Goal: Find specific page/section: Find specific page/section

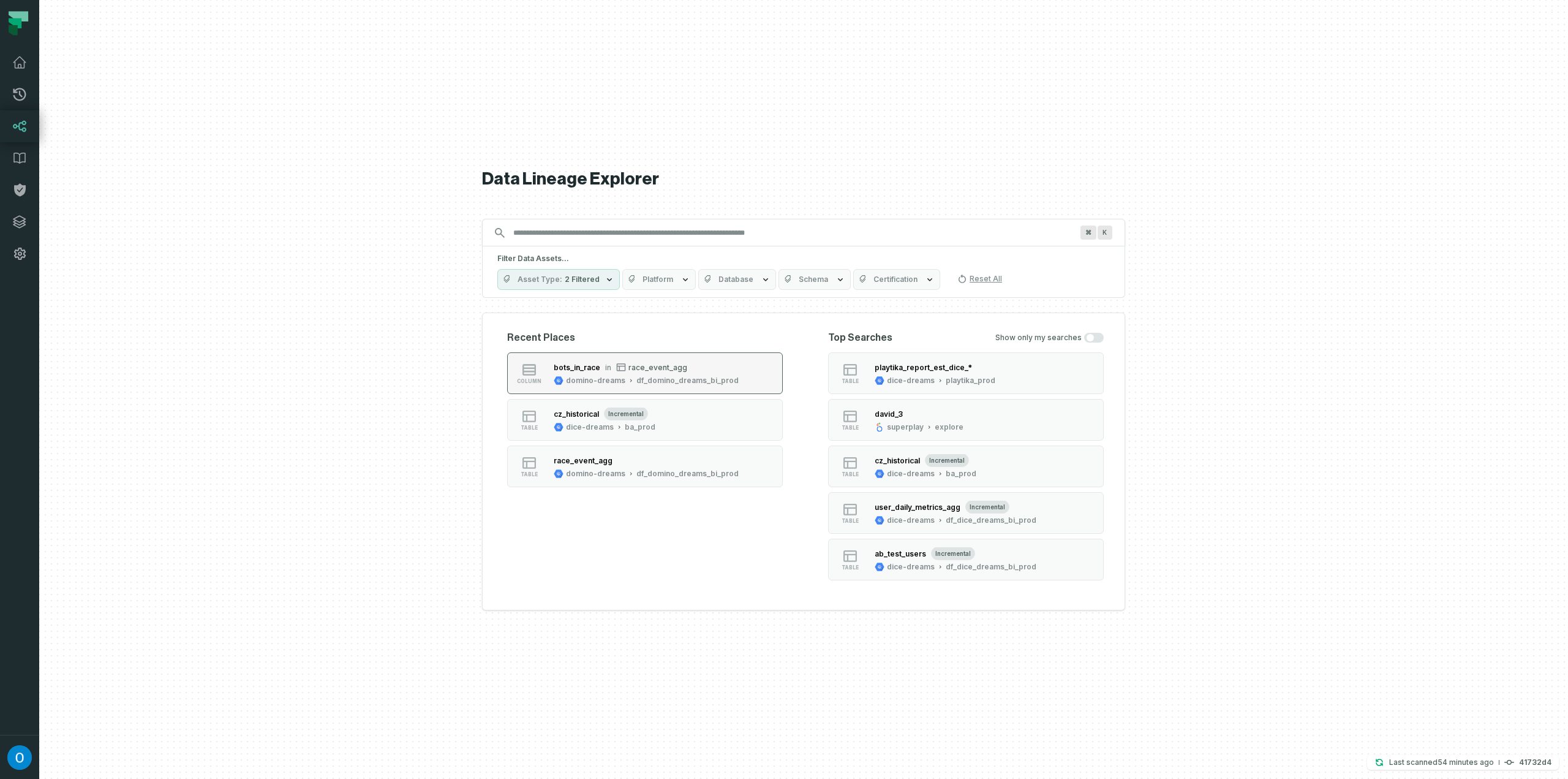
click at [593, 375] on div "domino-dreams" at bounding box center [596, 380] width 59 height 10
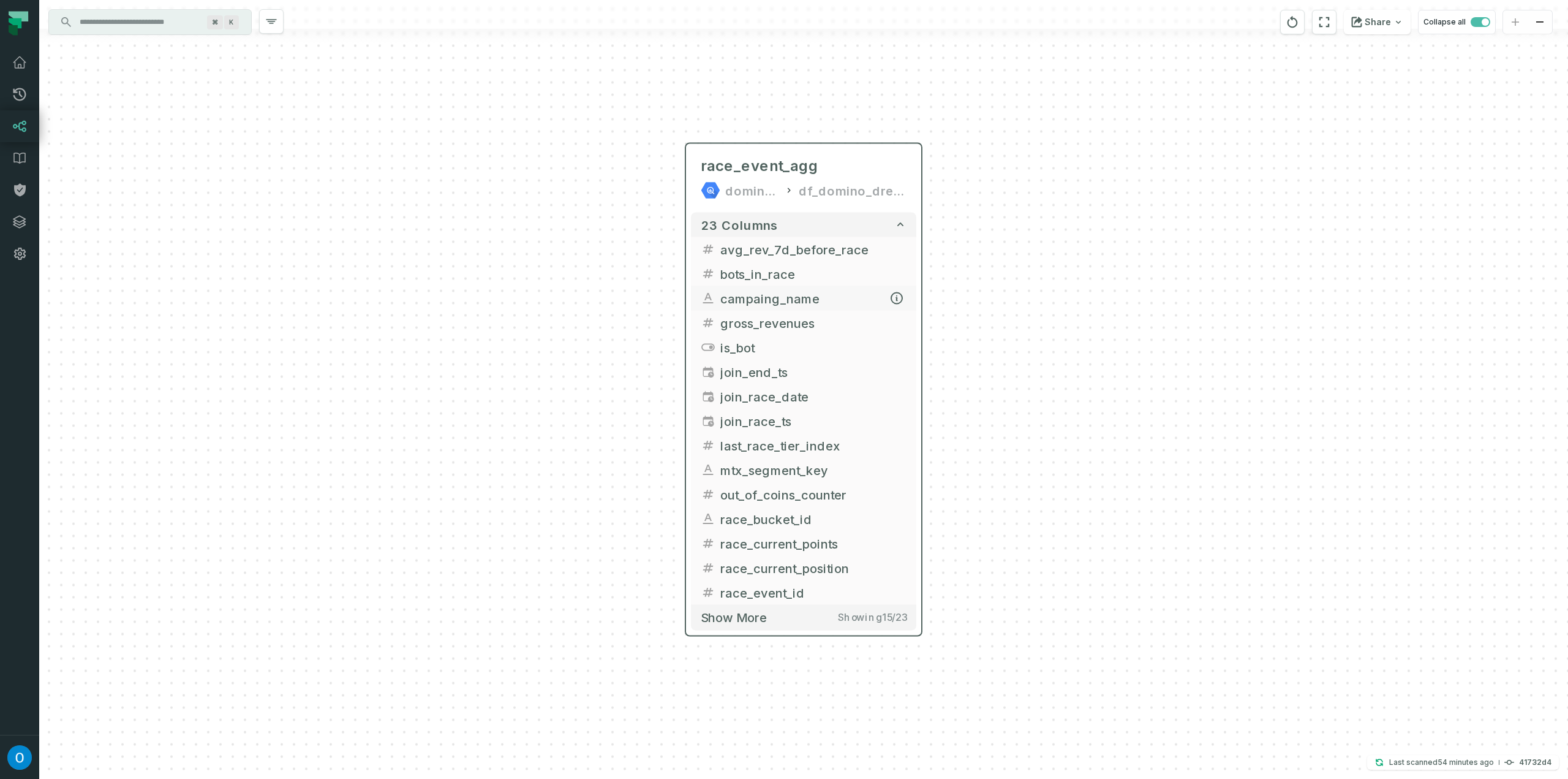
click at [776, 293] on span "campaing_name" at bounding box center [813, 298] width 186 height 19
click at [781, 296] on span "campaing_name" at bounding box center [813, 298] width 186 height 19
click at [895, 297] on icon "button" at bounding box center [896, 298] width 11 height 11
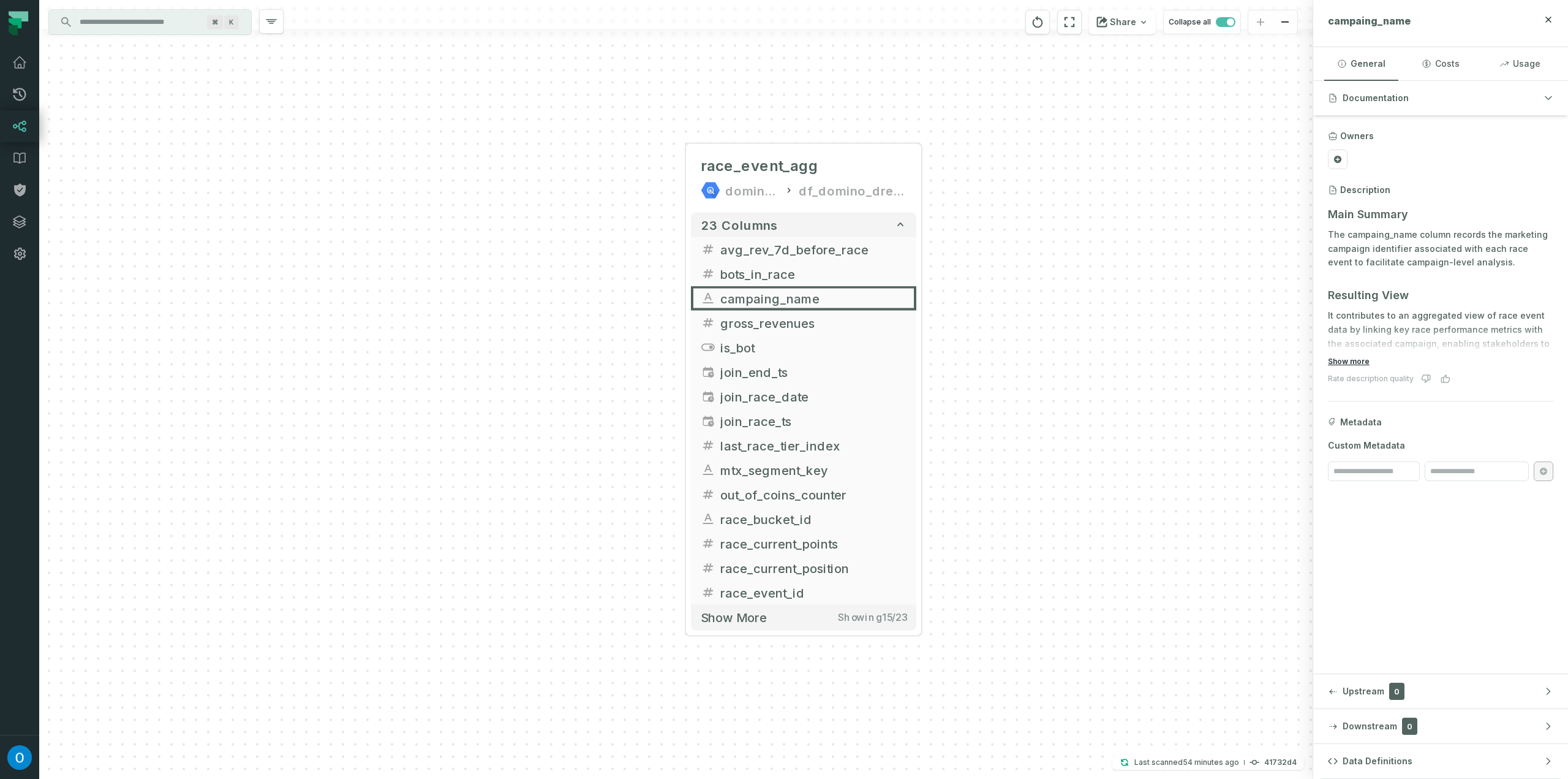
click at [1359, 360] on button "Show more" at bounding box center [1348, 362] width 42 height 10
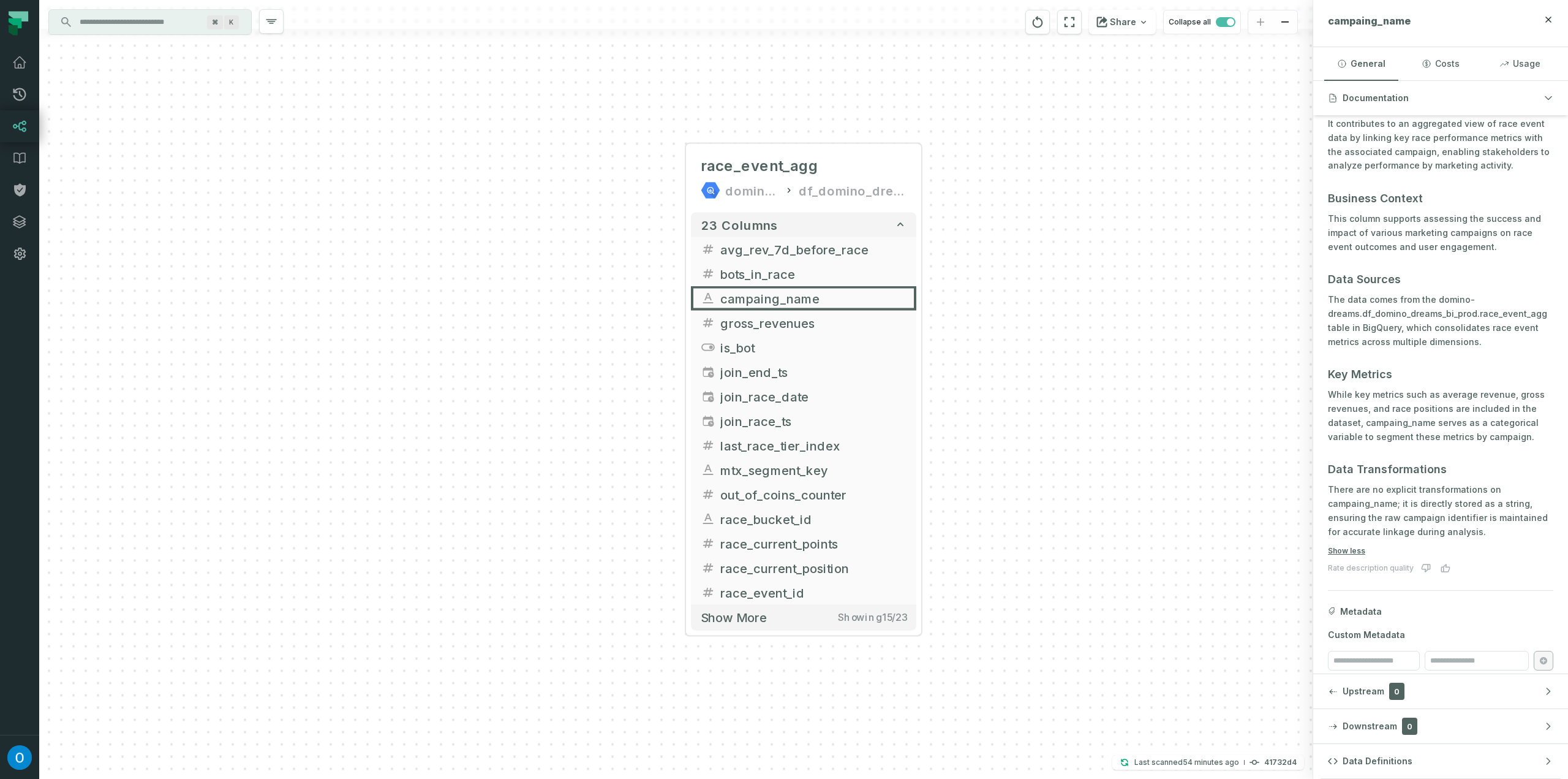
scroll to position [202, 0]
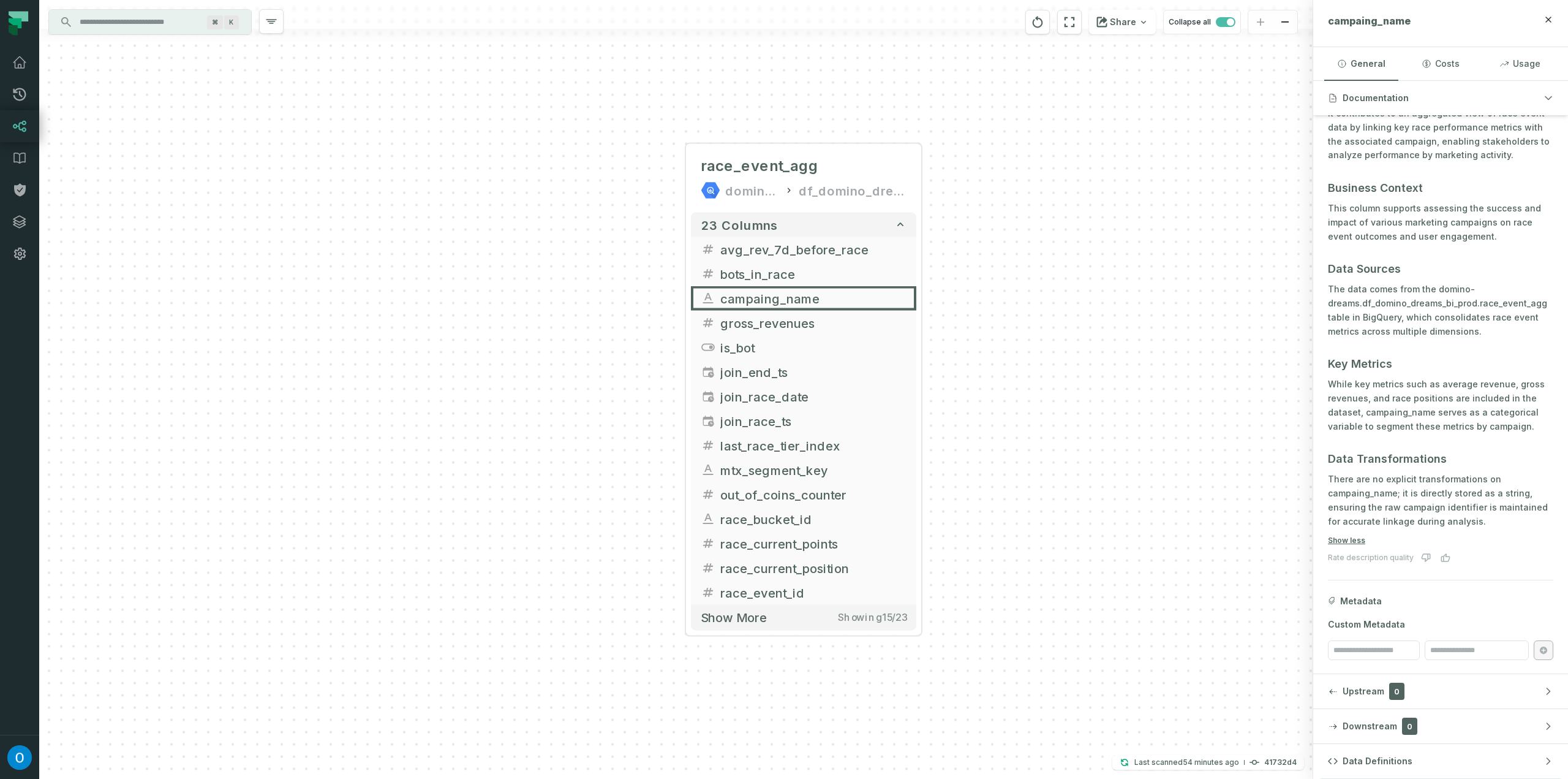
click at [1362, 601] on span "Metadata" at bounding box center [1361, 601] width 42 height 12
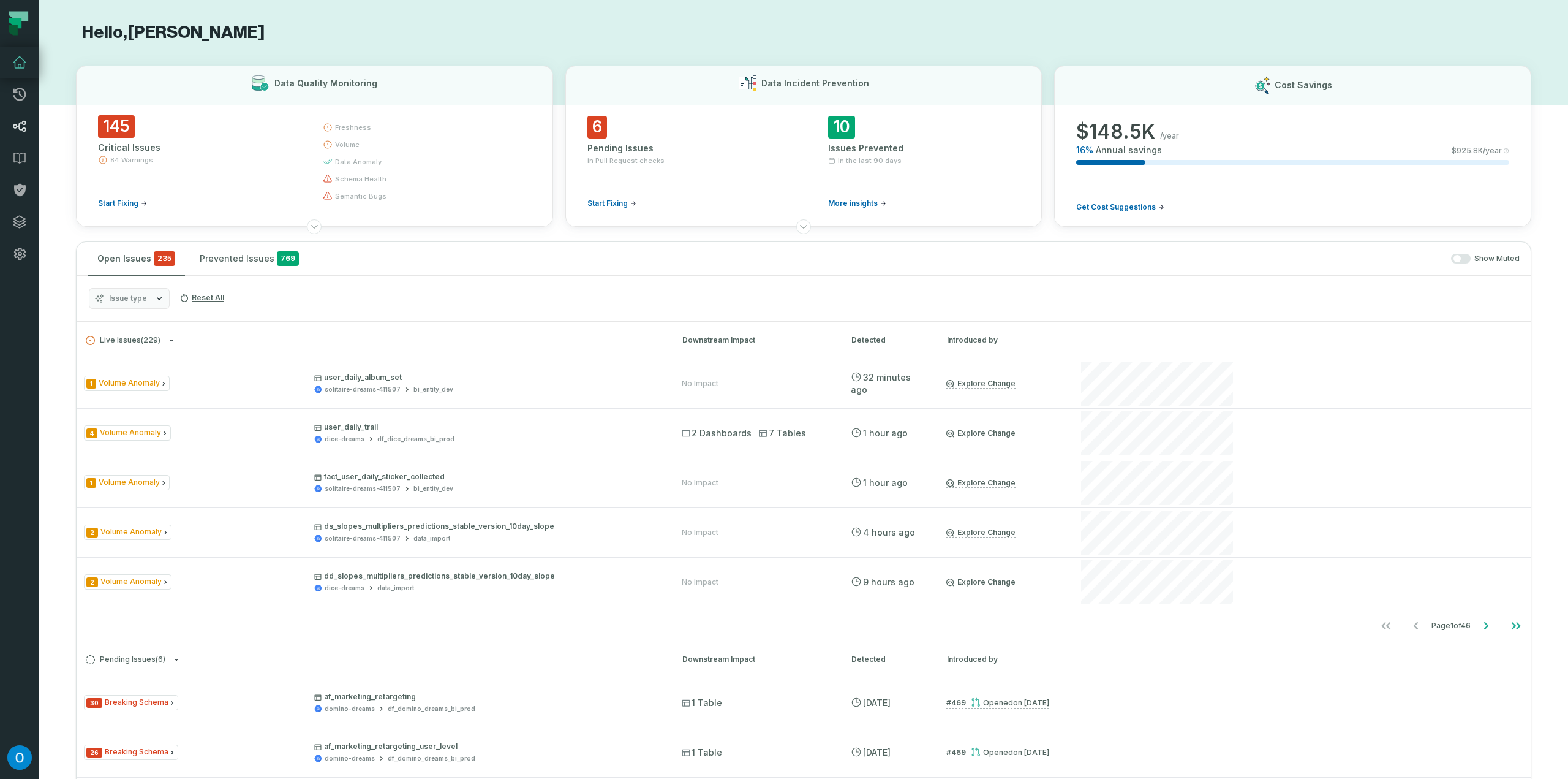
click at [32, 134] on link "Lineage" at bounding box center [19, 126] width 39 height 32
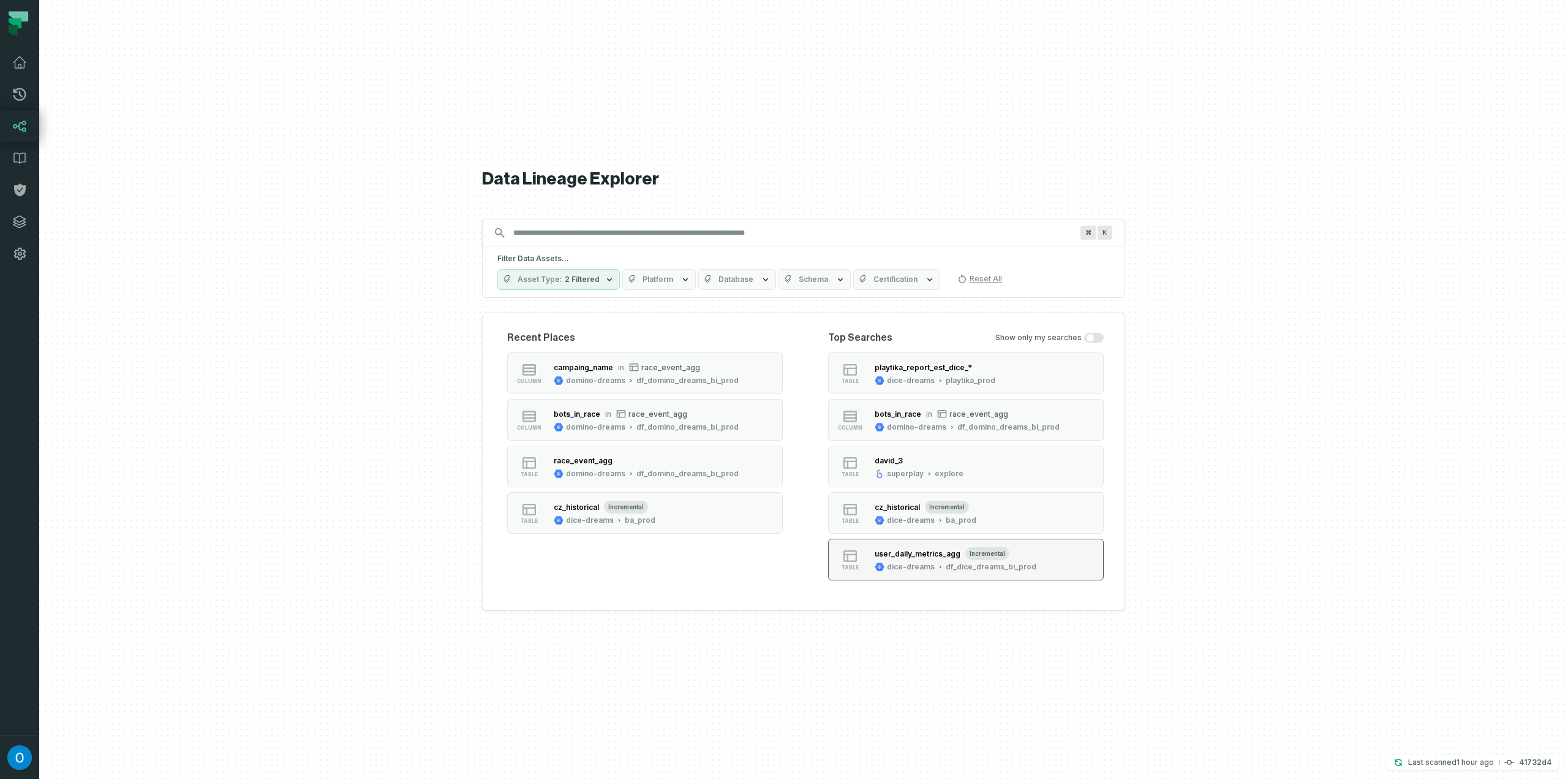
click at [897, 563] on div "dice-dreams" at bounding box center [910, 567] width 48 height 10
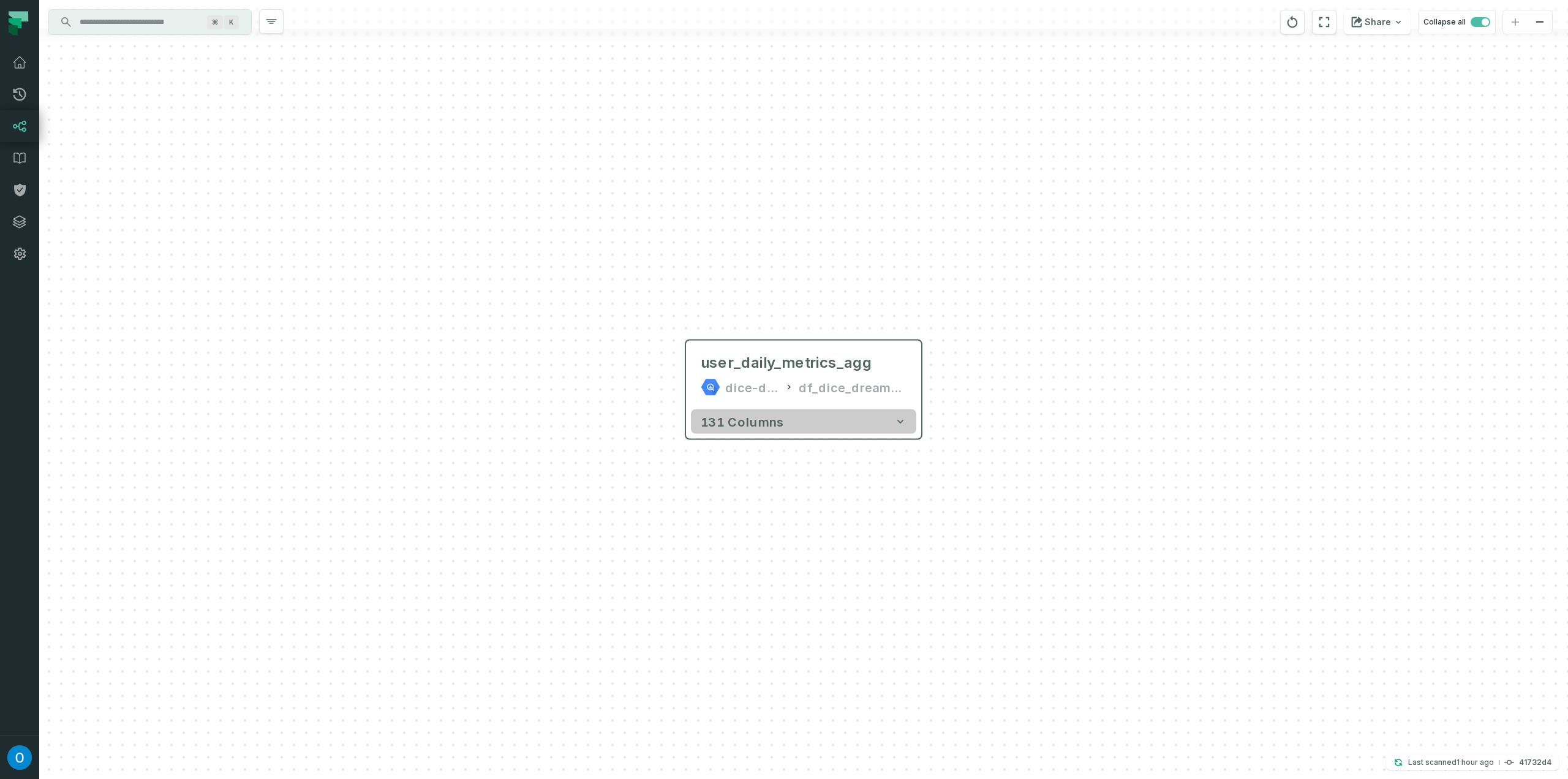
click at [890, 417] on button "131 columns" at bounding box center [803, 422] width 225 height 25
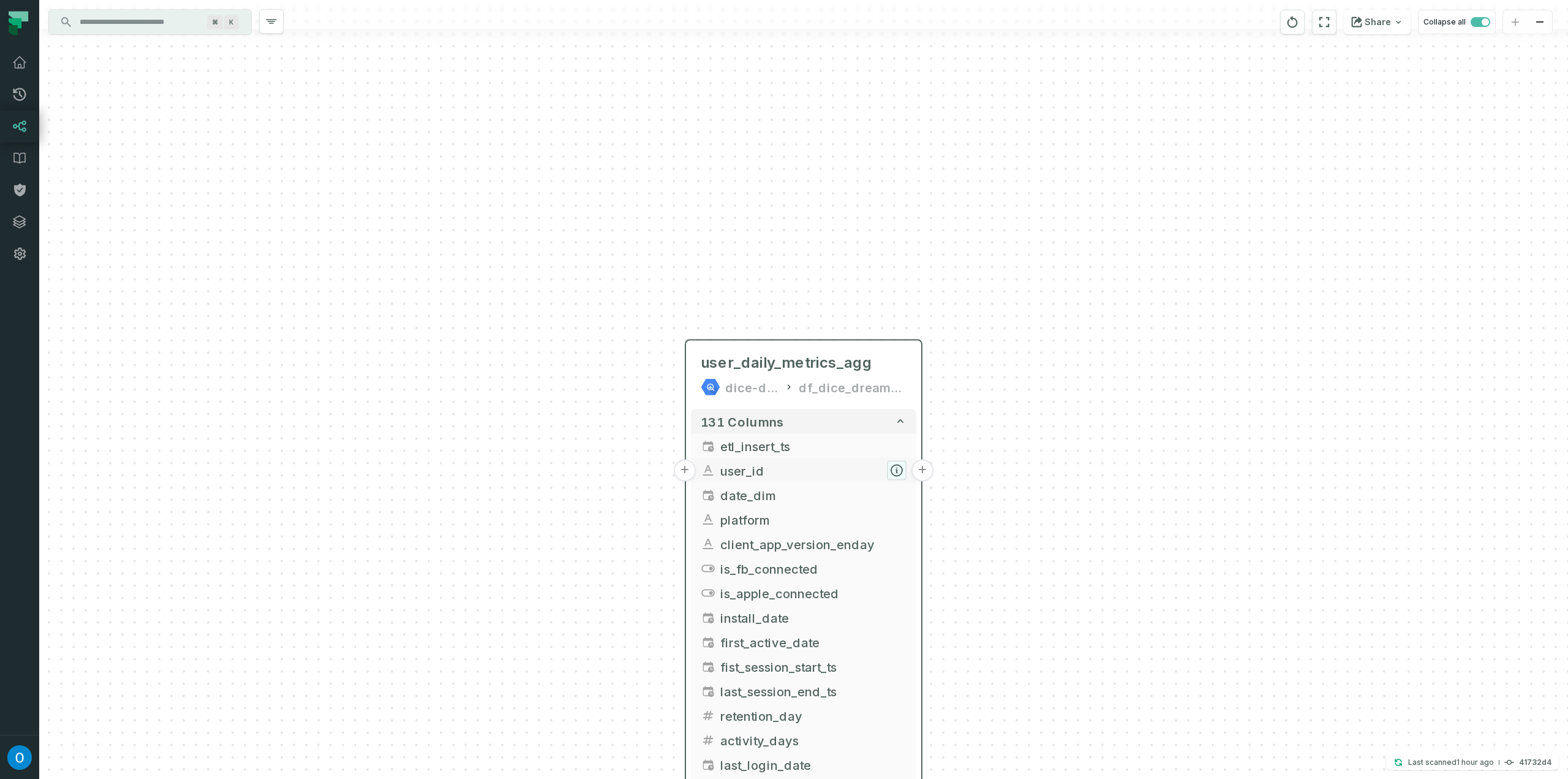
click at [890, 469] on icon "button" at bounding box center [897, 471] width 14 height 14
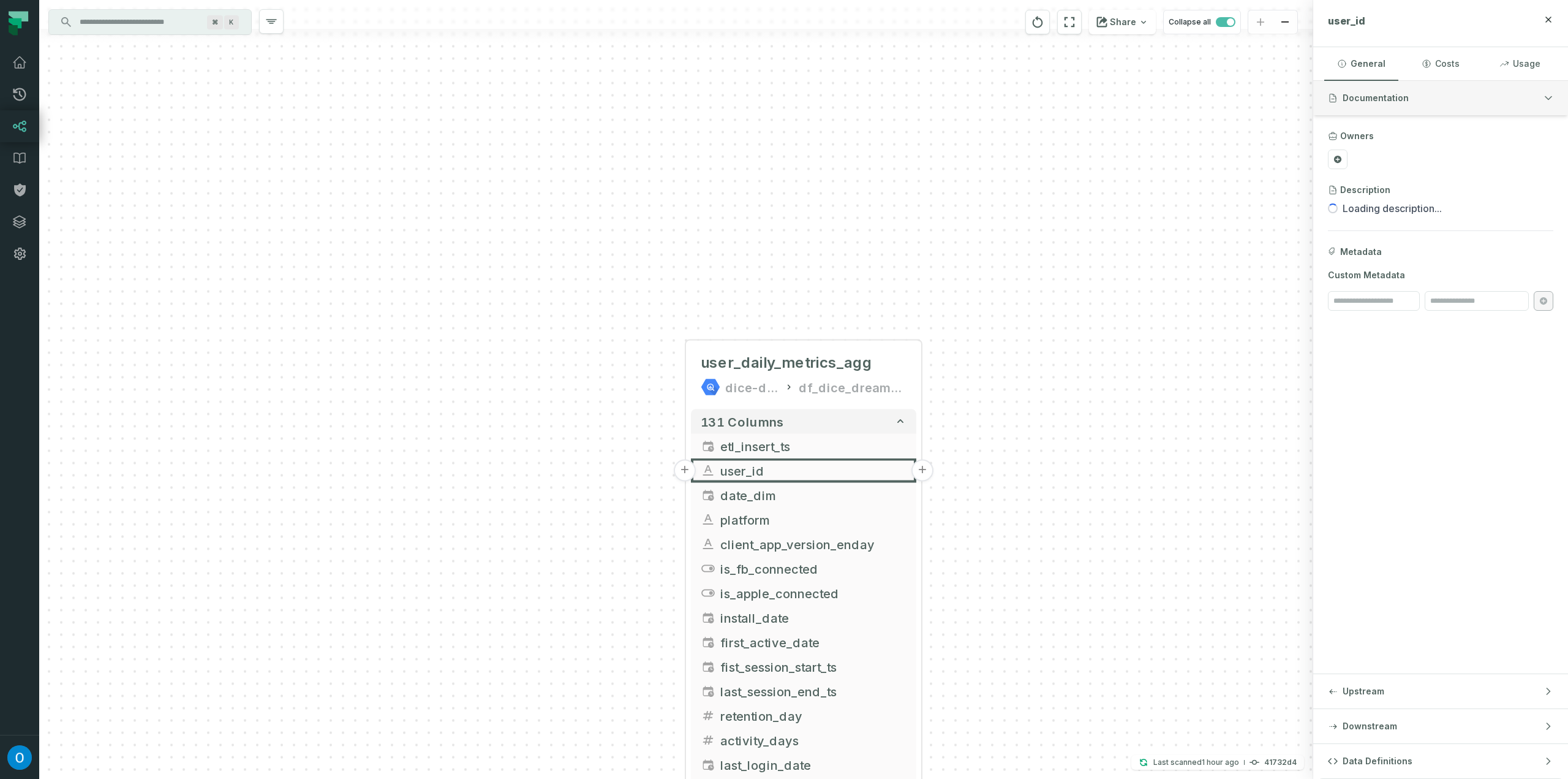
click at [1357, 90] on button "Documentation" at bounding box center [1441, 98] width 255 height 35
click at [1358, 90] on button "Documentation" at bounding box center [1441, 98] width 255 height 35
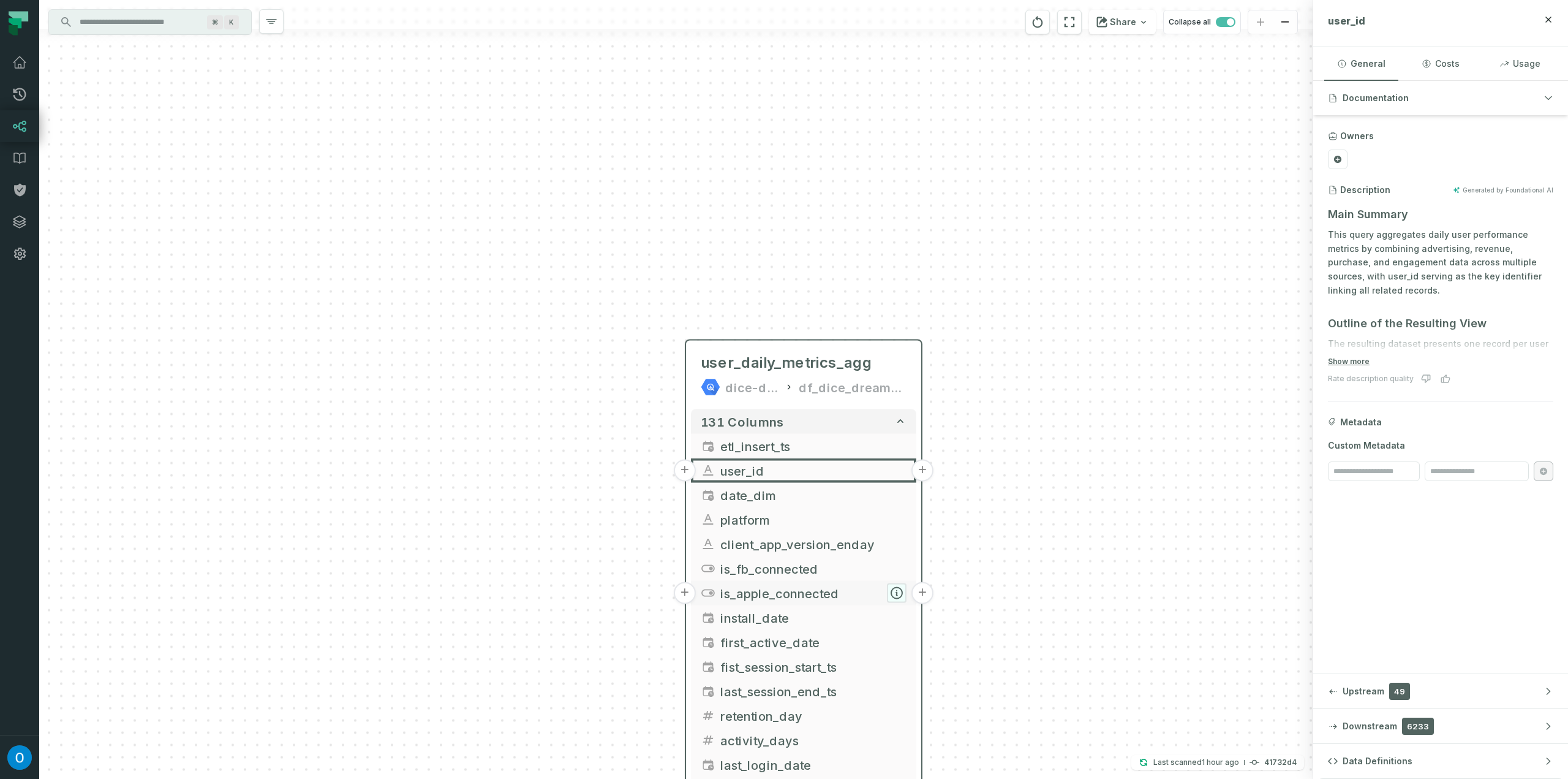
click at [893, 590] on icon "button" at bounding box center [896, 592] width 11 height 11
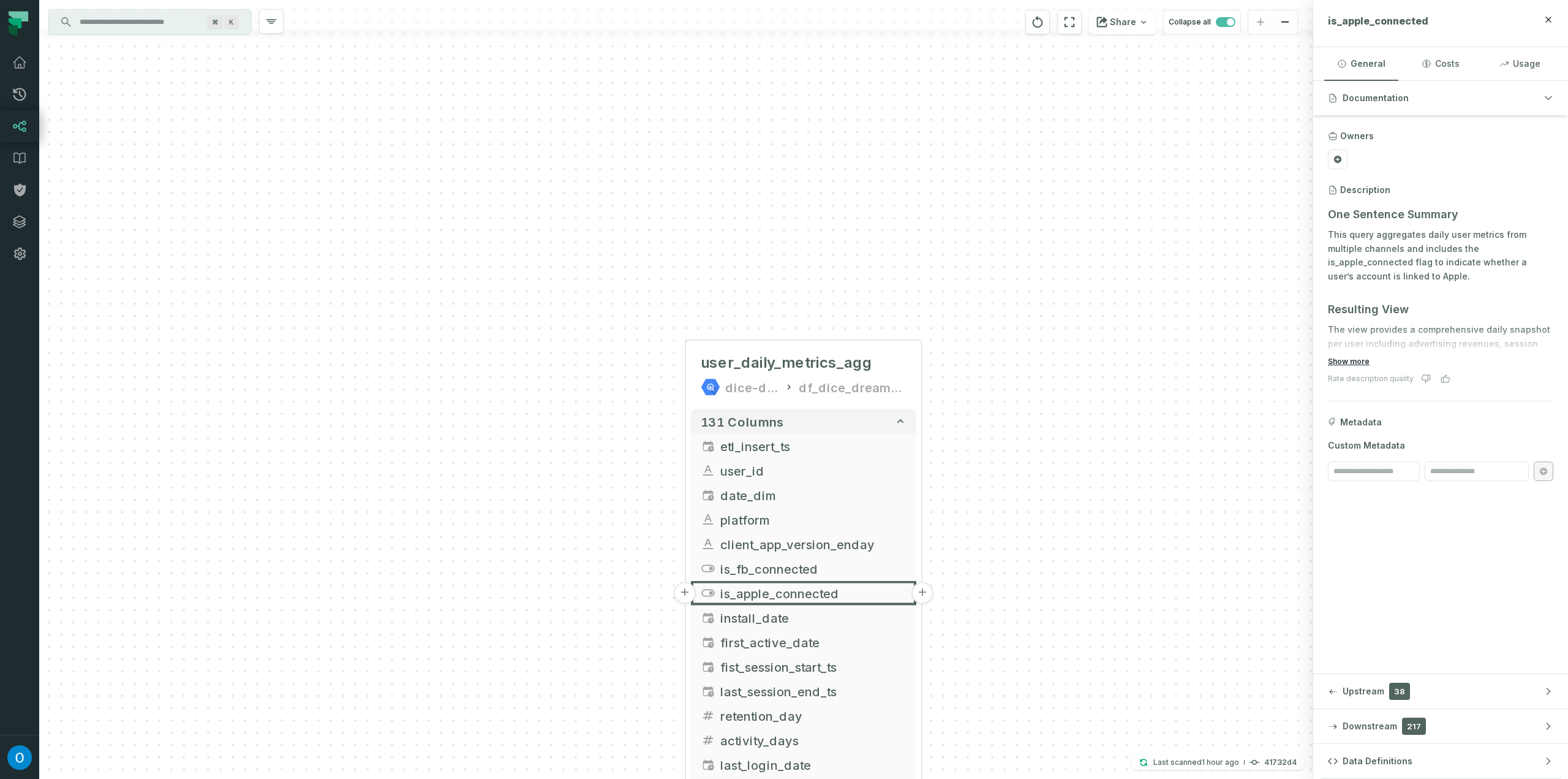
click at [1361, 362] on button "Show more" at bounding box center [1348, 362] width 42 height 10
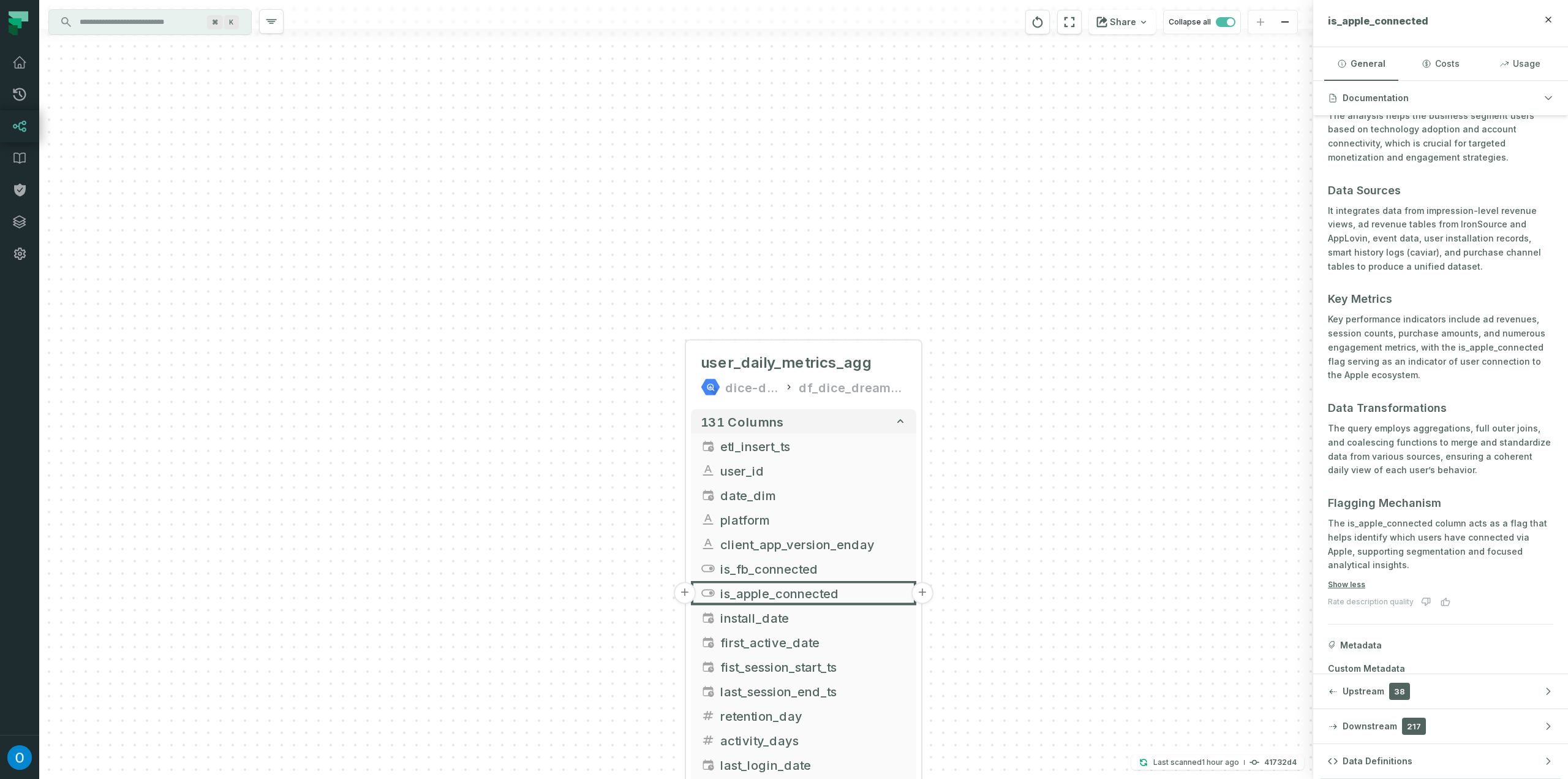
scroll to position [366, 0]
